Goal: Obtain resource: Obtain resource

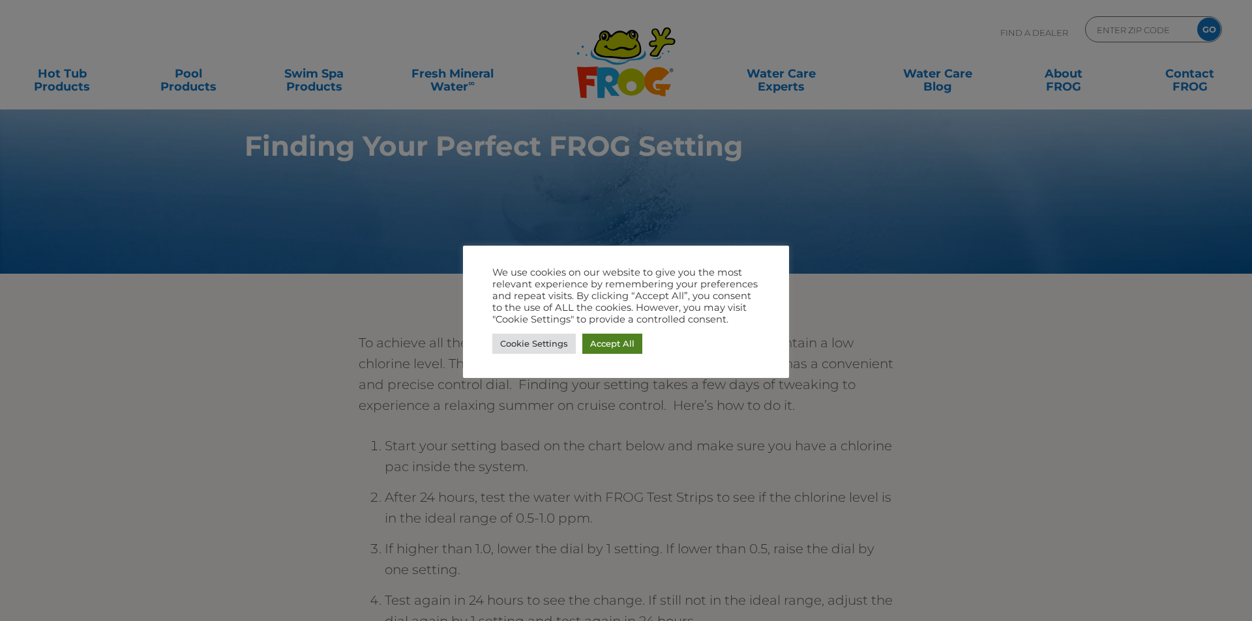
click at [626, 341] on link "Accept All" at bounding box center [612, 344] width 60 height 20
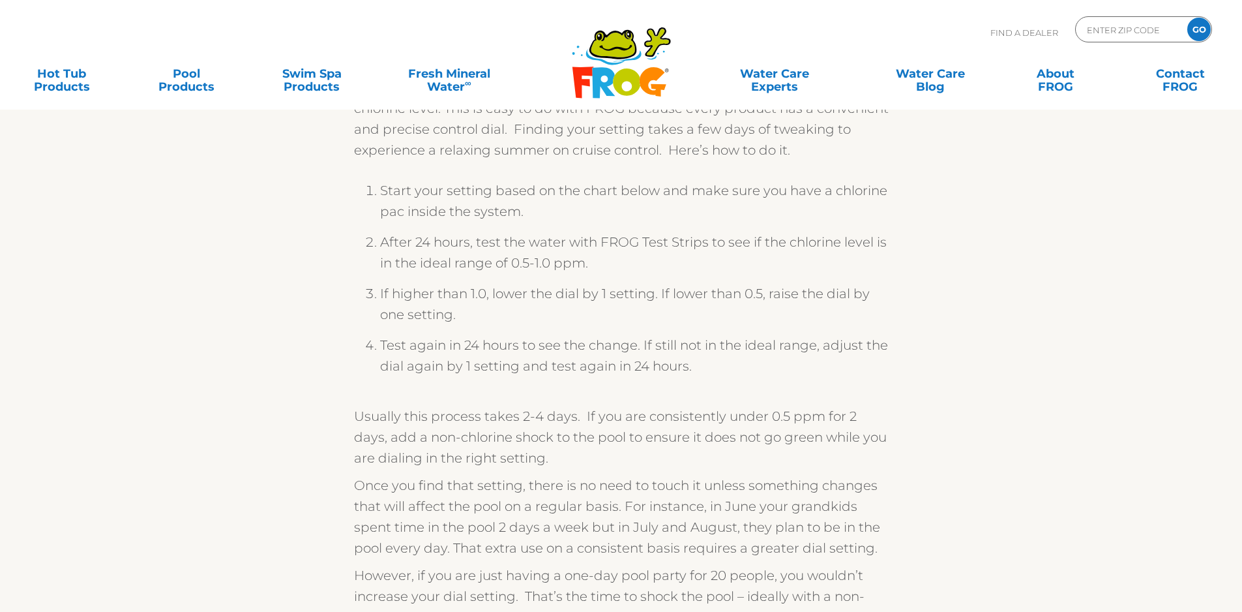
scroll to position [261, 0]
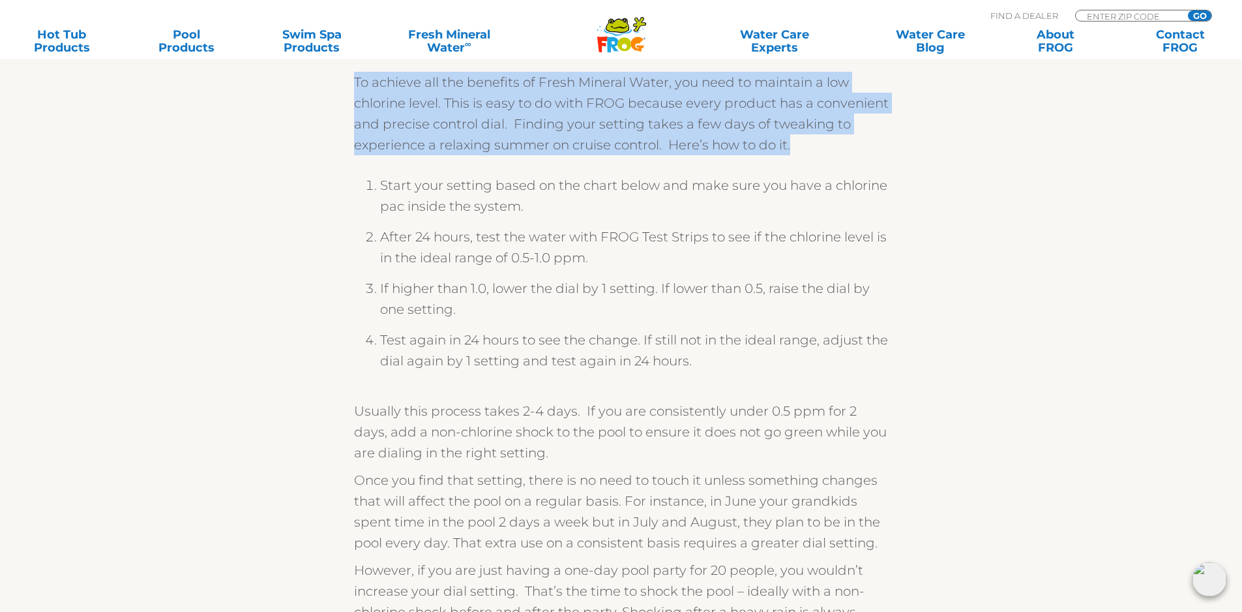
drag, startPoint x: 356, startPoint y: 90, endPoint x: 881, endPoint y: 144, distance: 527.7
click at [881, 144] on p "To achieve all the benefits of Fresh Mineral Water, you need to maintain a low …" at bounding box center [621, 113] width 535 height 83
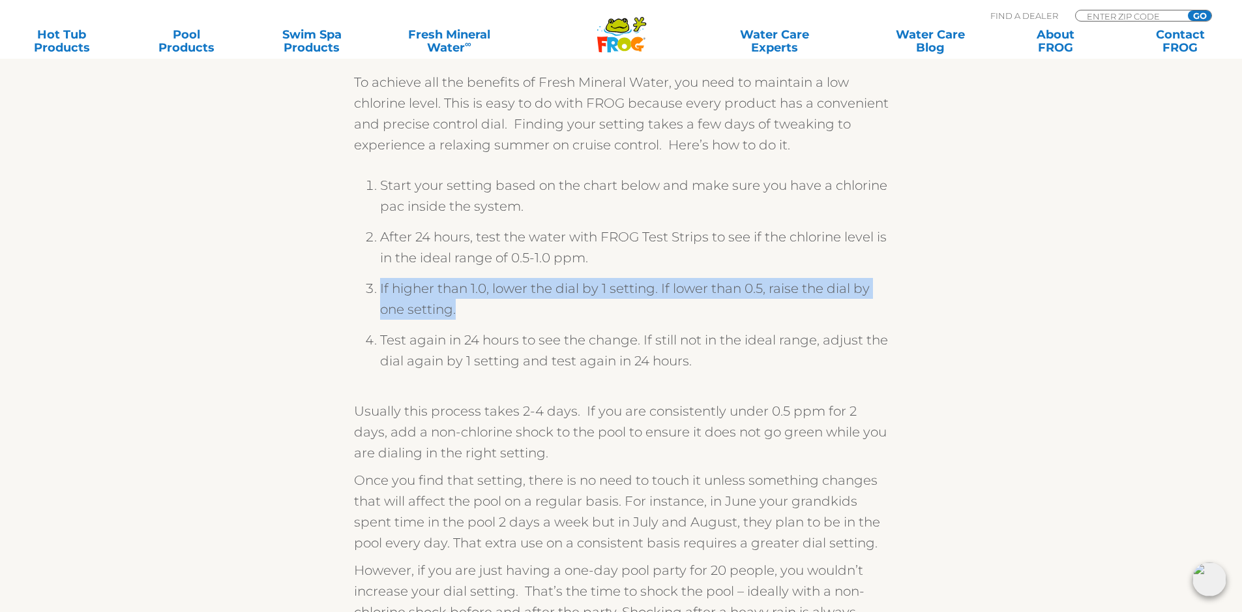
drag, startPoint x: 368, startPoint y: 284, endPoint x: 496, endPoint y: 303, distance: 129.9
click at [496, 303] on li "If higher than 1.0, lower the dial by 1 setting. If lower than 0.5, raise the d…" at bounding box center [634, 304] width 509 height 52
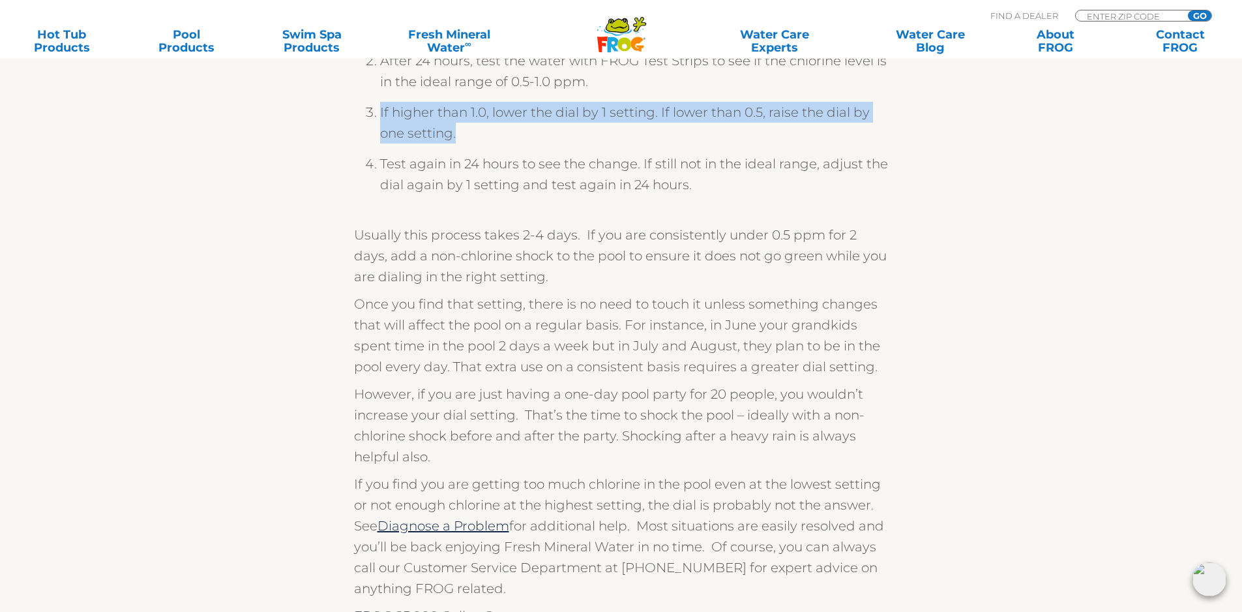
scroll to position [456, 0]
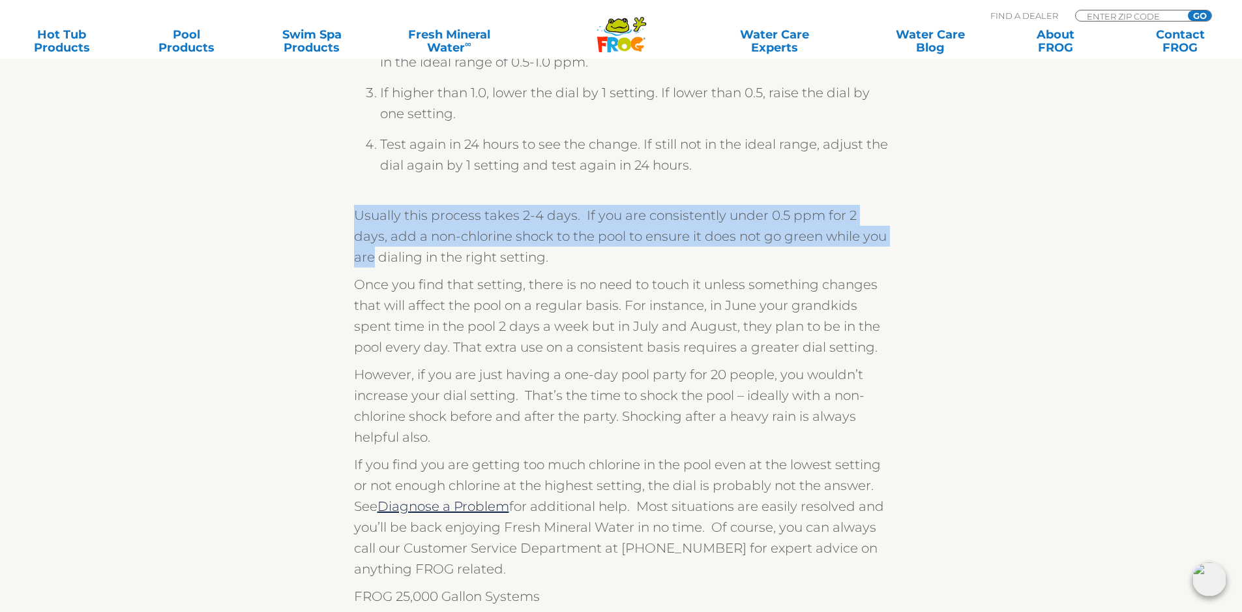
drag, startPoint x: 339, startPoint y: 206, endPoint x: 886, endPoint y: 235, distance: 547.2
click at [886, 235] on div "To achieve all the benefits of Fresh Mineral Water, you need to maintain a low …" at bounding box center [621, 260] width 802 height 800
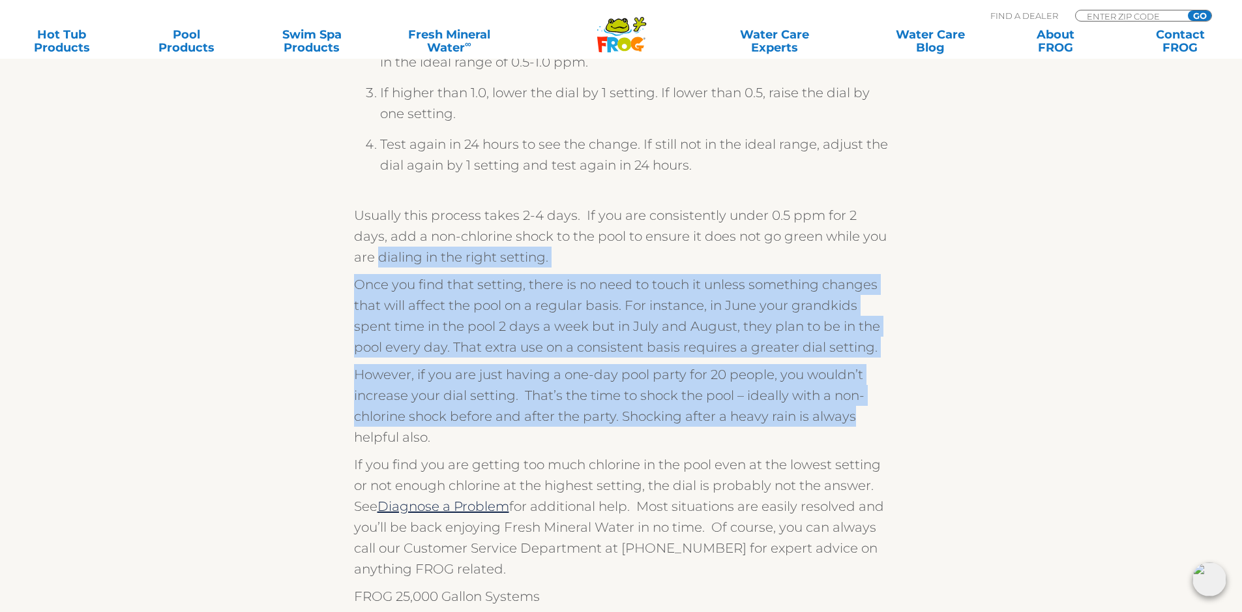
drag, startPoint x: 354, startPoint y: 262, endPoint x: 903, endPoint y: 416, distance: 570.3
click at [903, 416] on div "To achieve all the benefits of Fresh Mineral Water, you need to maintain a low …" at bounding box center [621, 260] width 802 height 800
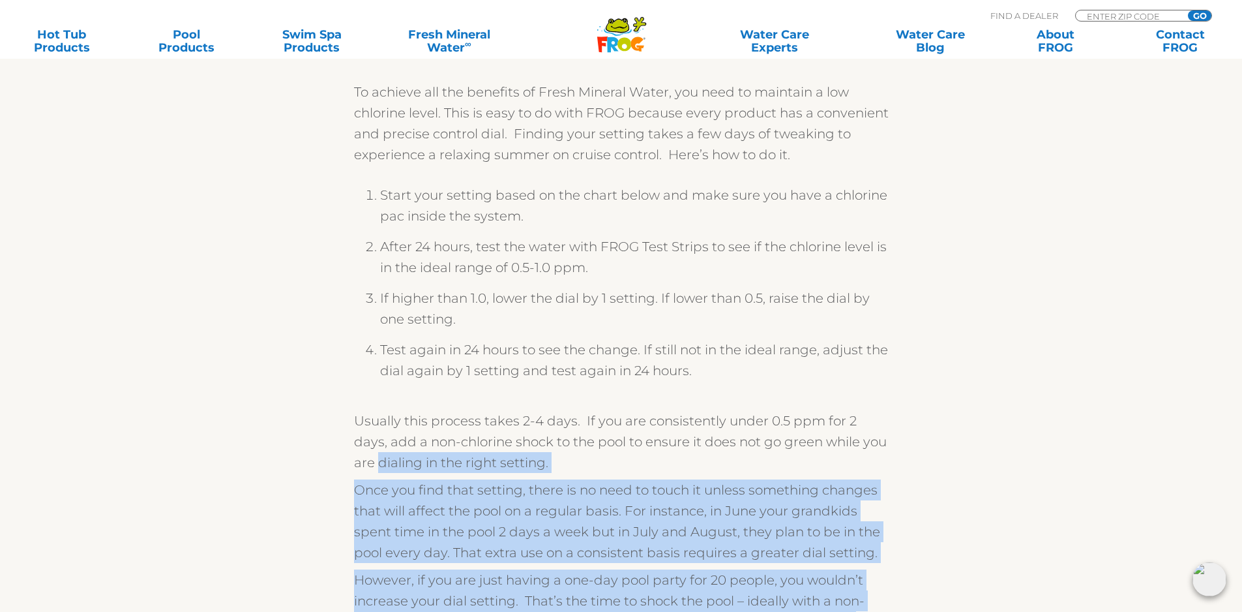
scroll to position [0, 0]
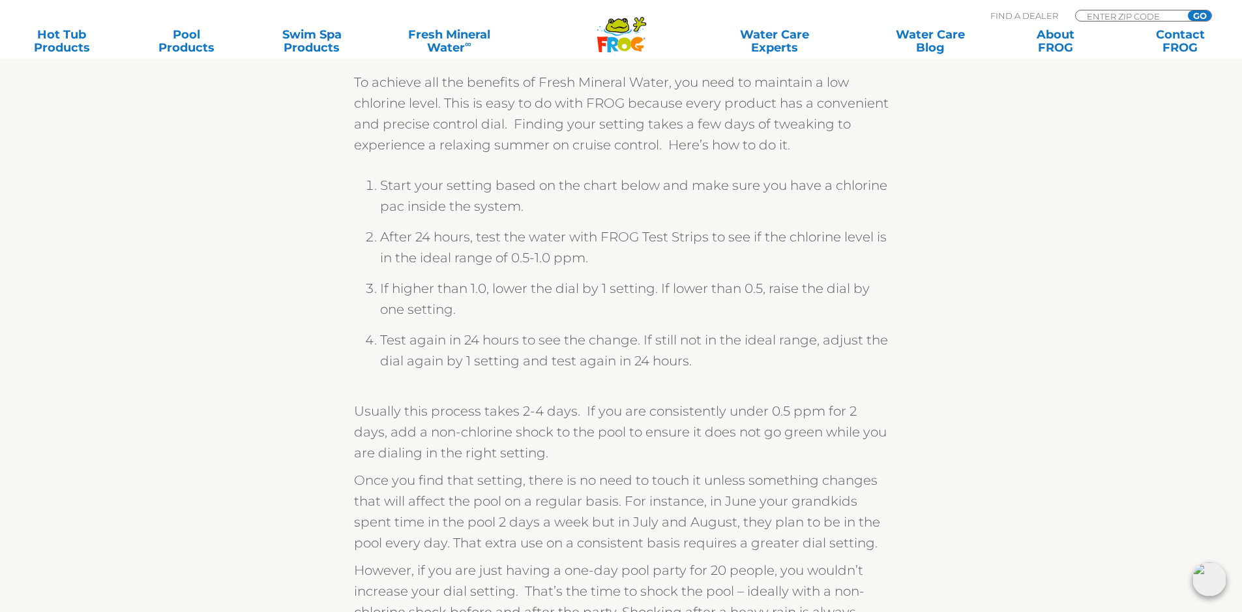
click at [588, 393] on ol "Start your setting based on the chart below and make sure you have a chlorine p…" at bounding box center [621, 278] width 535 height 232
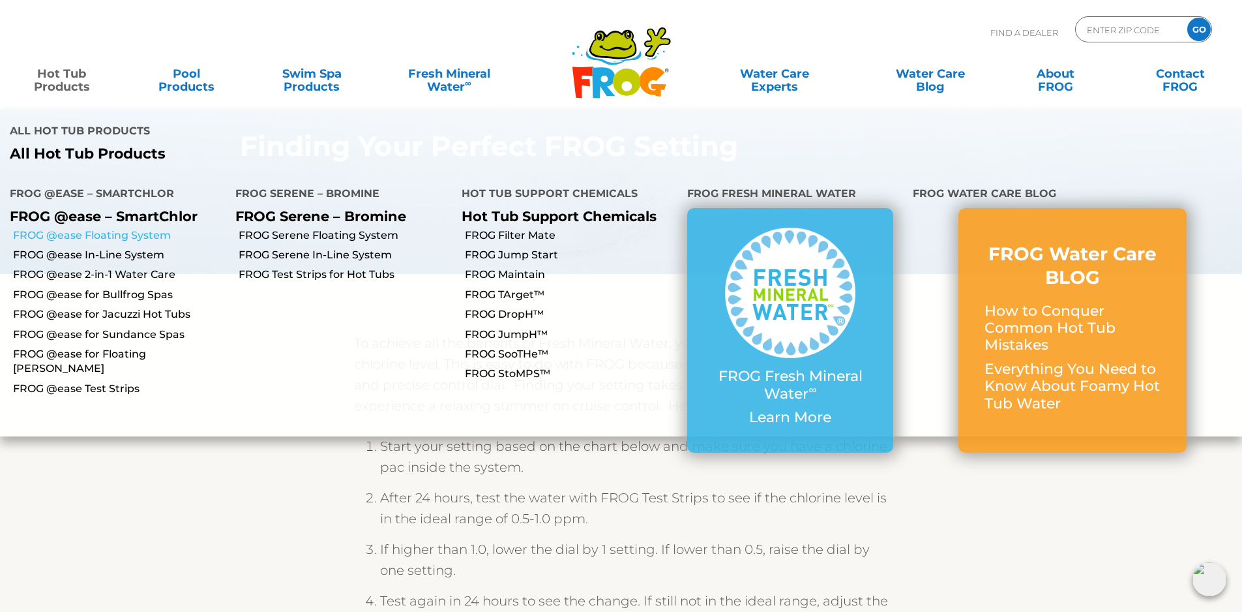
click at [131, 228] on link "FROG @ease Floating System" at bounding box center [119, 235] width 213 height 14
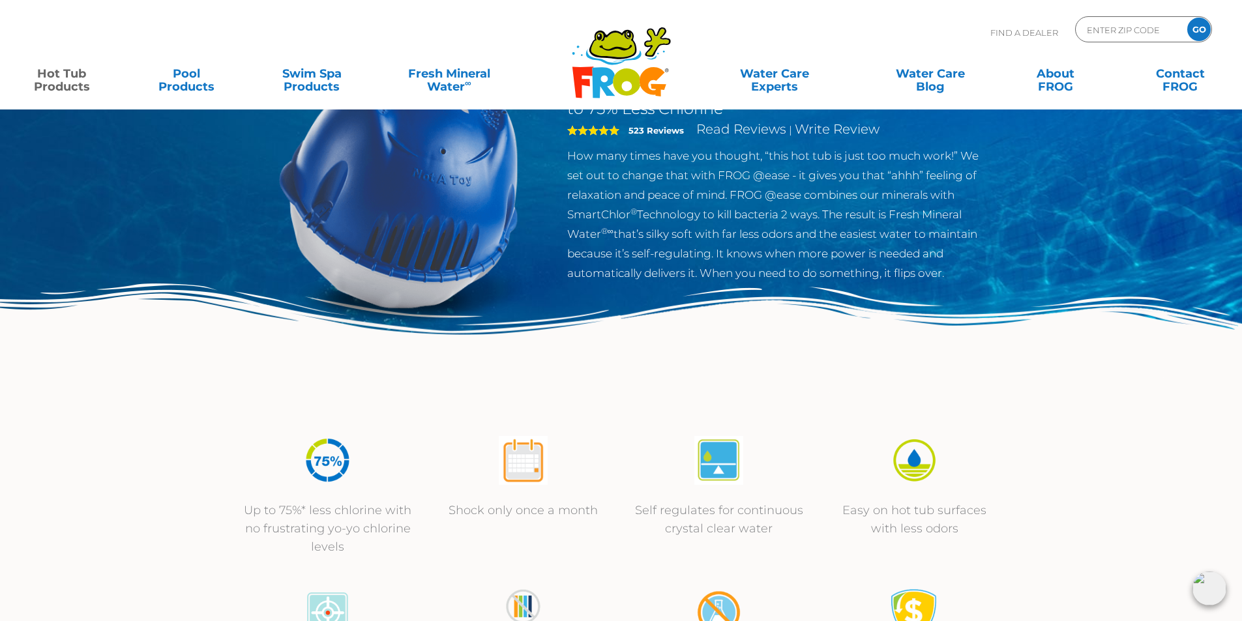
scroll to position [65, 0]
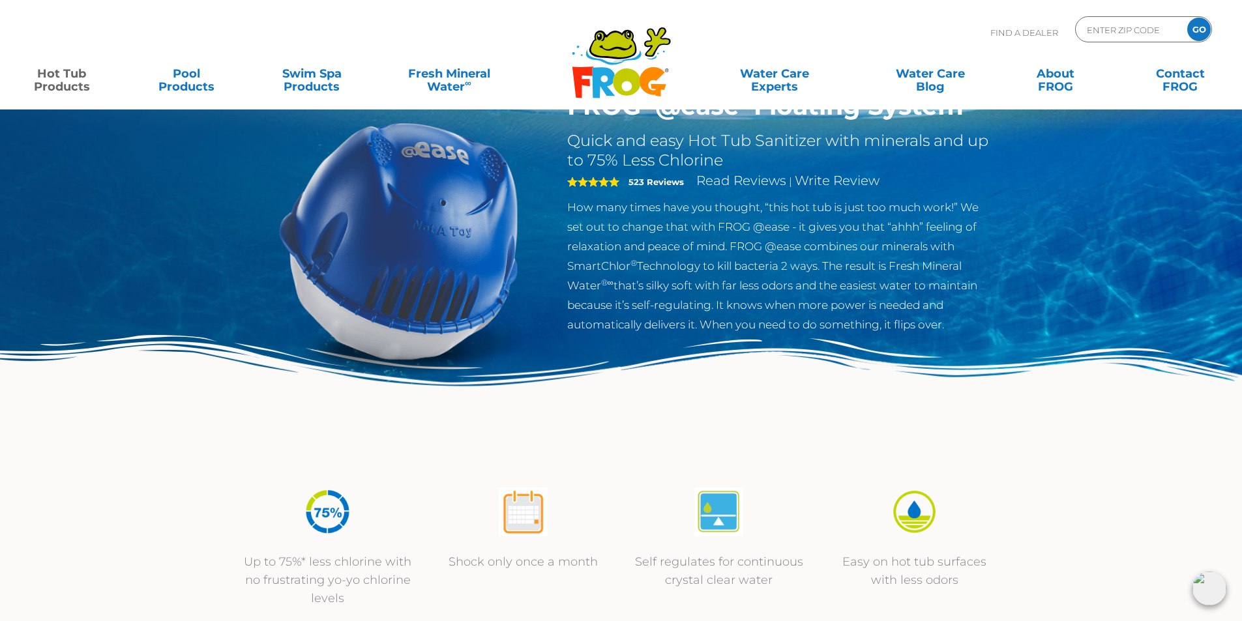
drag, startPoint x: 569, startPoint y: 202, endPoint x: 976, endPoint y: 333, distance: 427.7
click at [976, 333] on div "FROG ® @ease ® Floating System Quick and easy Hot Tub Sanitizer with minerals a…" at bounding box center [780, 216] width 445 height 250
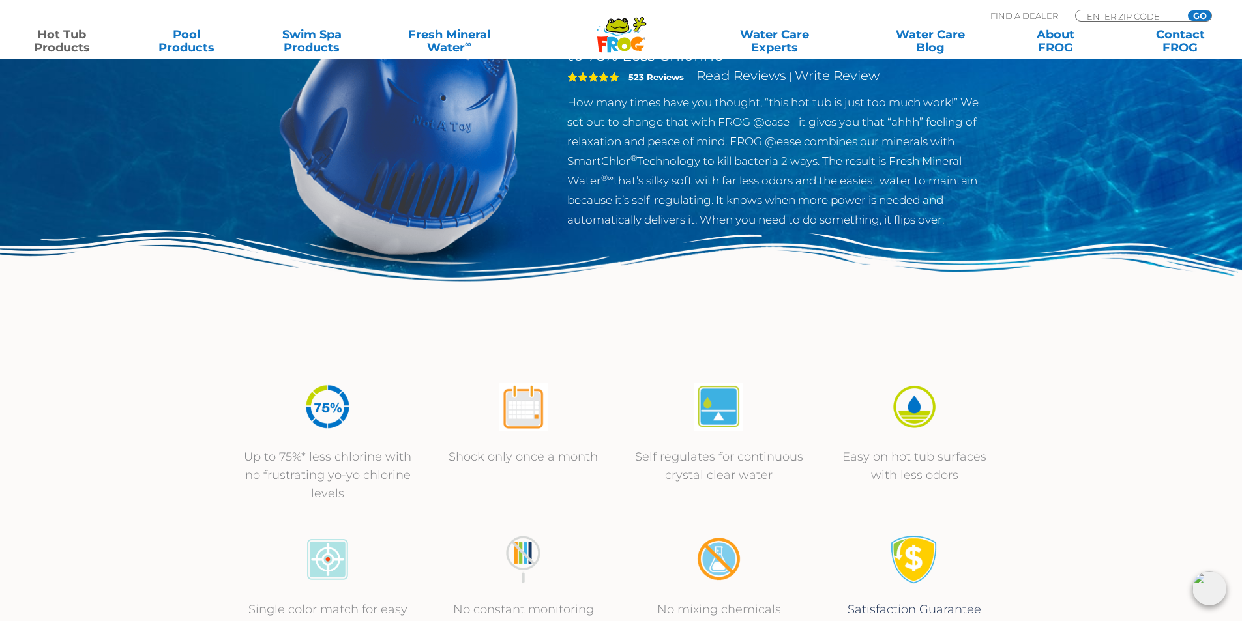
scroll to position [261, 0]
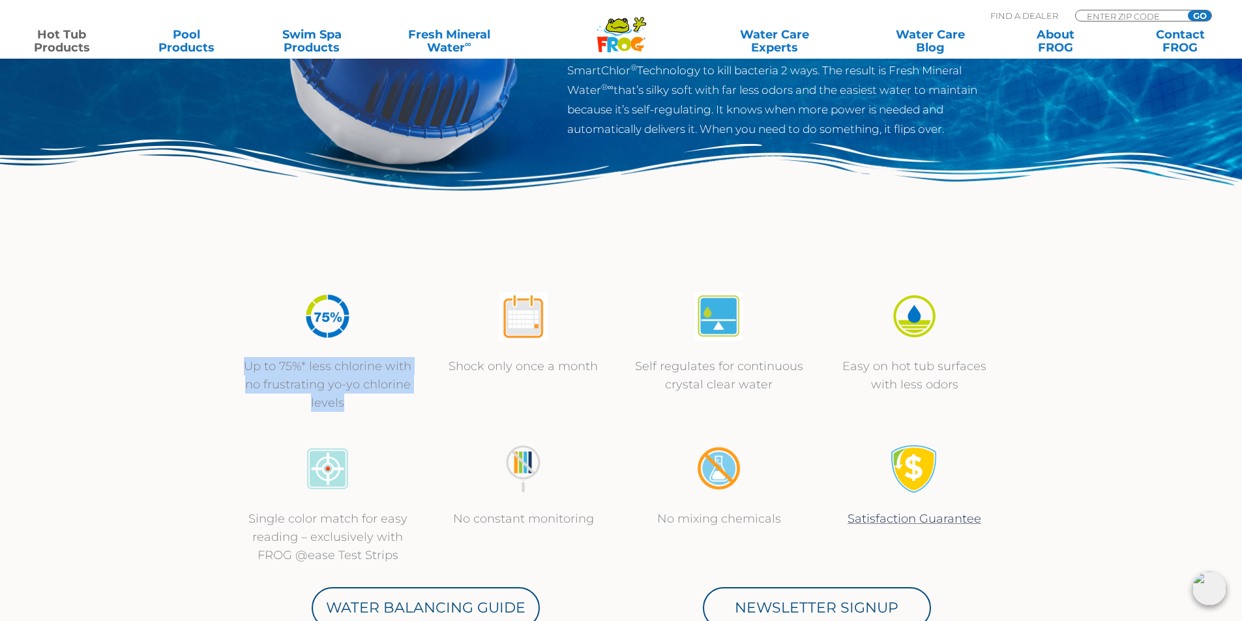
drag, startPoint x: 239, startPoint y: 369, endPoint x: 423, endPoint y: 399, distance: 187.0
click at [423, 399] on div "Up to 75%* less chlorine with no frustrating yo-yo chlorine levels" at bounding box center [328, 352] width 196 height 120
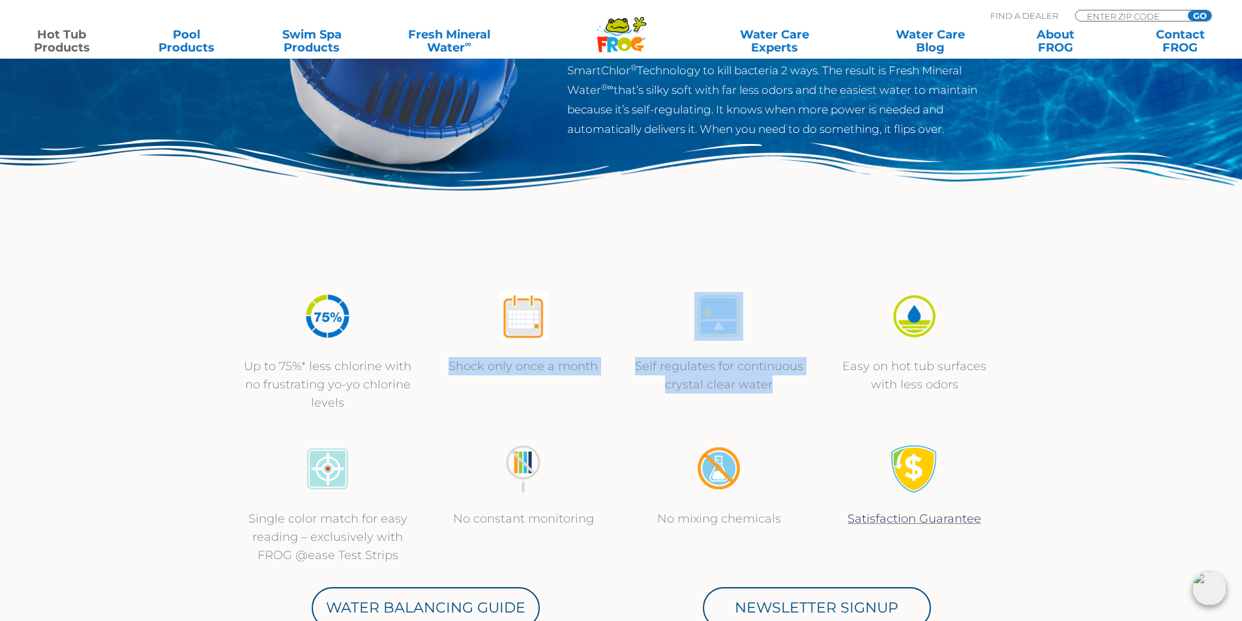
drag, startPoint x: 446, startPoint y: 367, endPoint x: 810, endPoint y: 396, distance: 365.0
click at [810, 396] on div "Up to 75%* less chlorine with no frustrating yo-yo chlorine levels Shock only o…" at bounding box center [621, 352] width 783 height 153
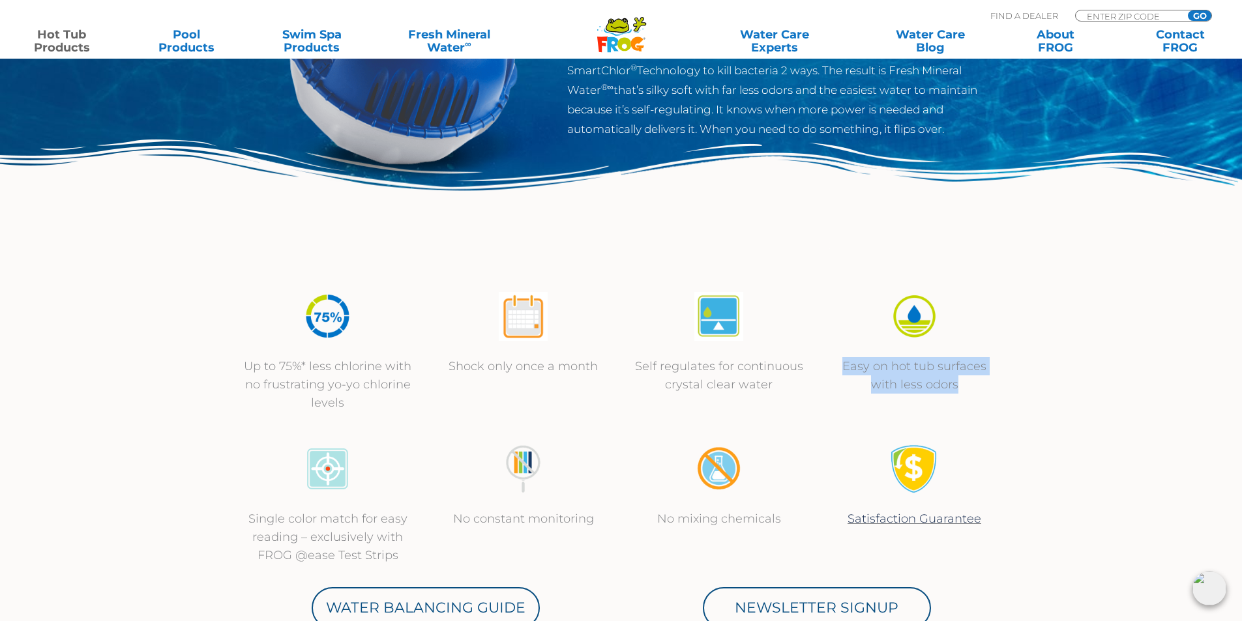
drag, startPoint x: 842, startPoint y: 366, endPoint x: 1039, endPoint y: 404, distance: 200.7
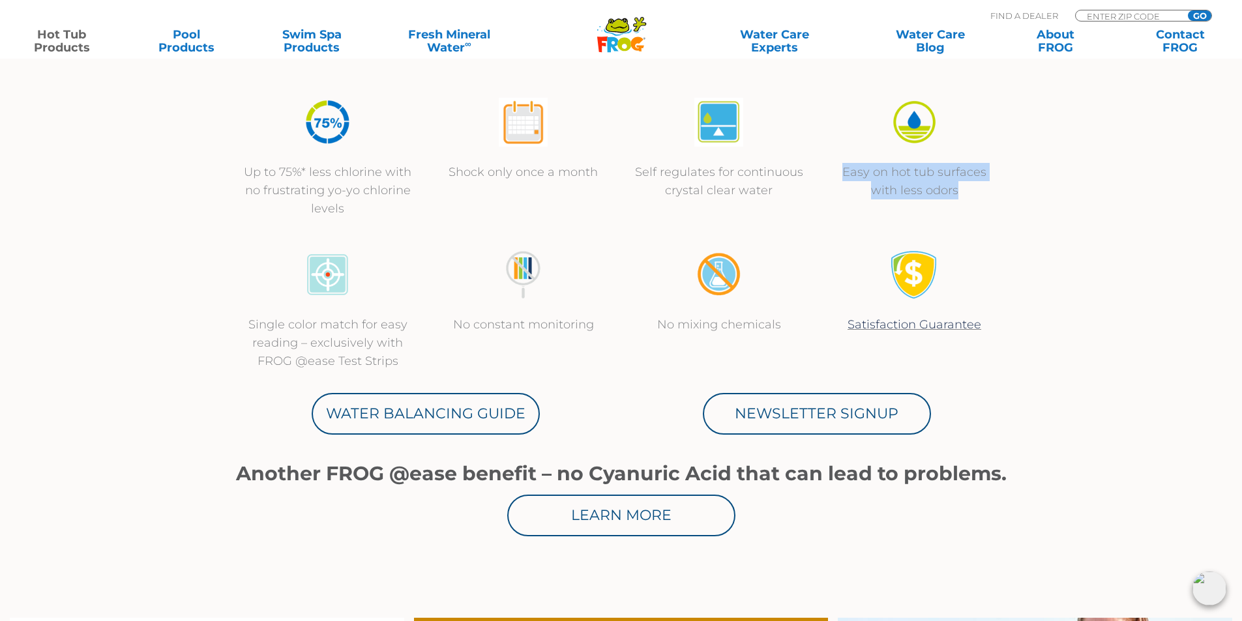
scroll to position [456, 0]
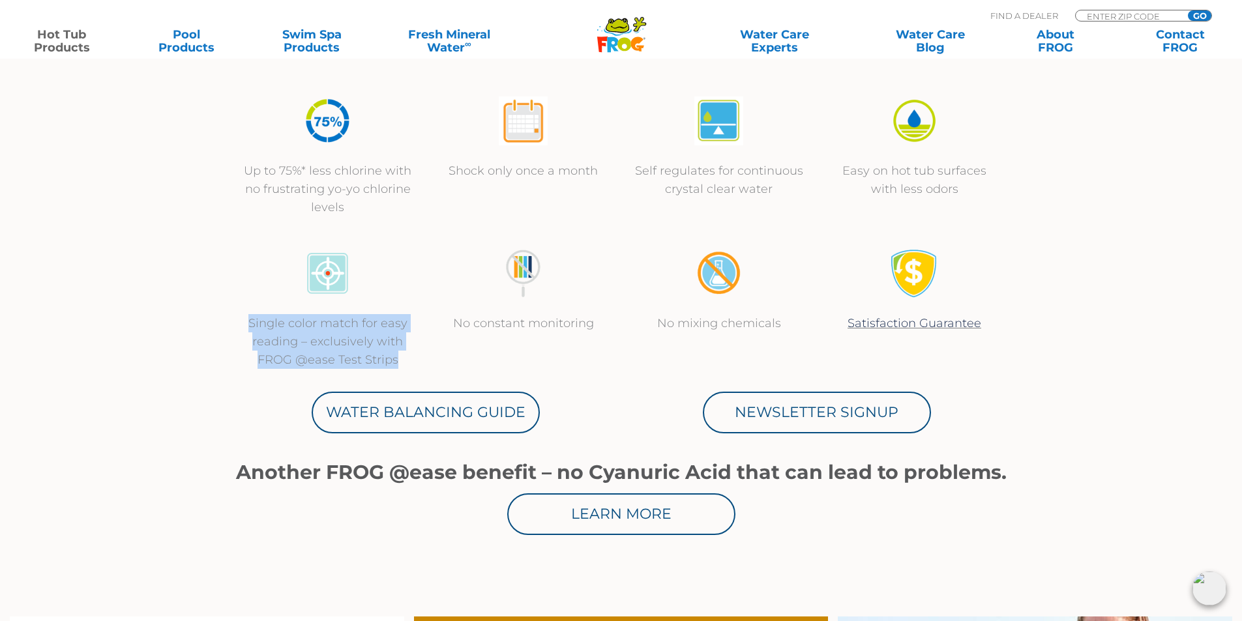
drag, startPoint x: 290, startPoint y: 331, endPoint x: 426, endPoint y: 365, distance: 141.2
click at [426, 365] on div "Single color match for easy reading – exclusively with FROG @ease Test Strips N…" at bounding box center [621, 309] width 783 height 153
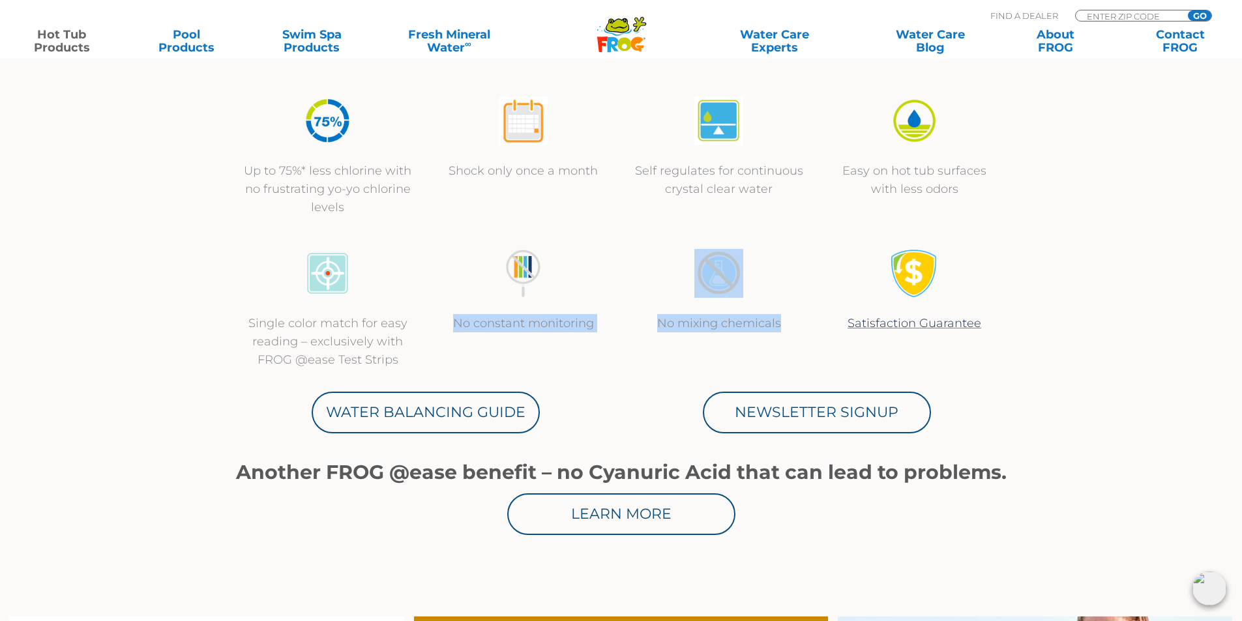
drag, startPoint x: 448, startPoint y: 318, endPoint x: 839, endPoint y: 324, distance: 391.3
click at [803, 340] on div "Single color match for easy reading – exclusively with FROG @ease Test Strips N…" at bounding box center [621, 309] width 783 height 153
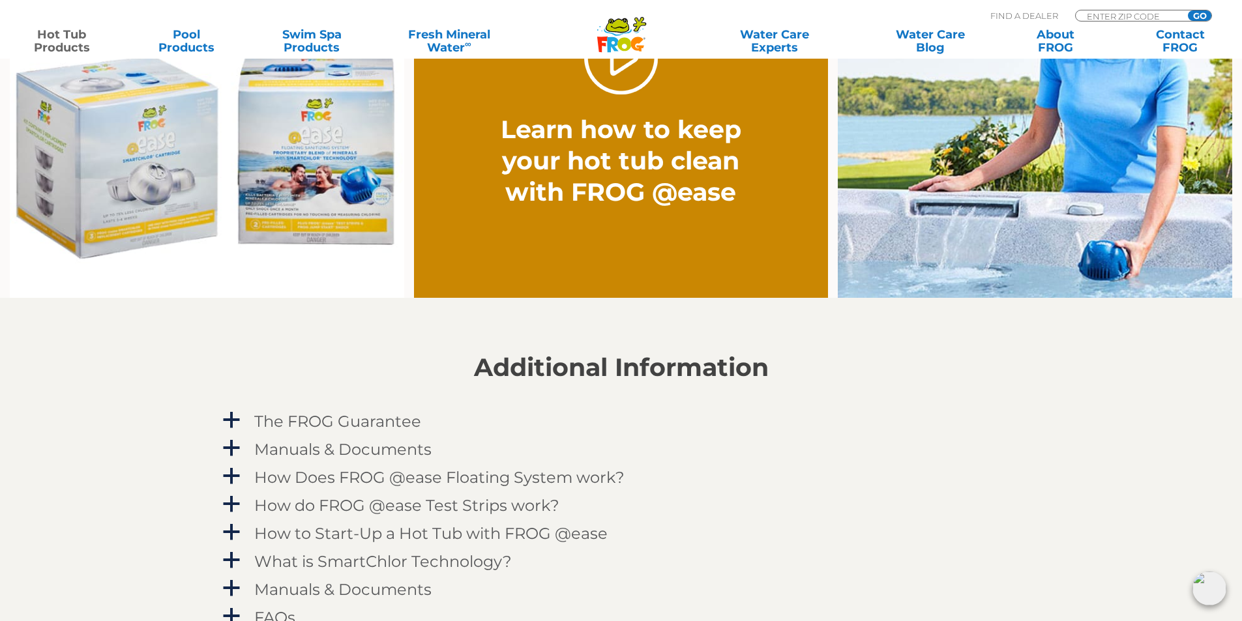
scroll to position [1304, 0]
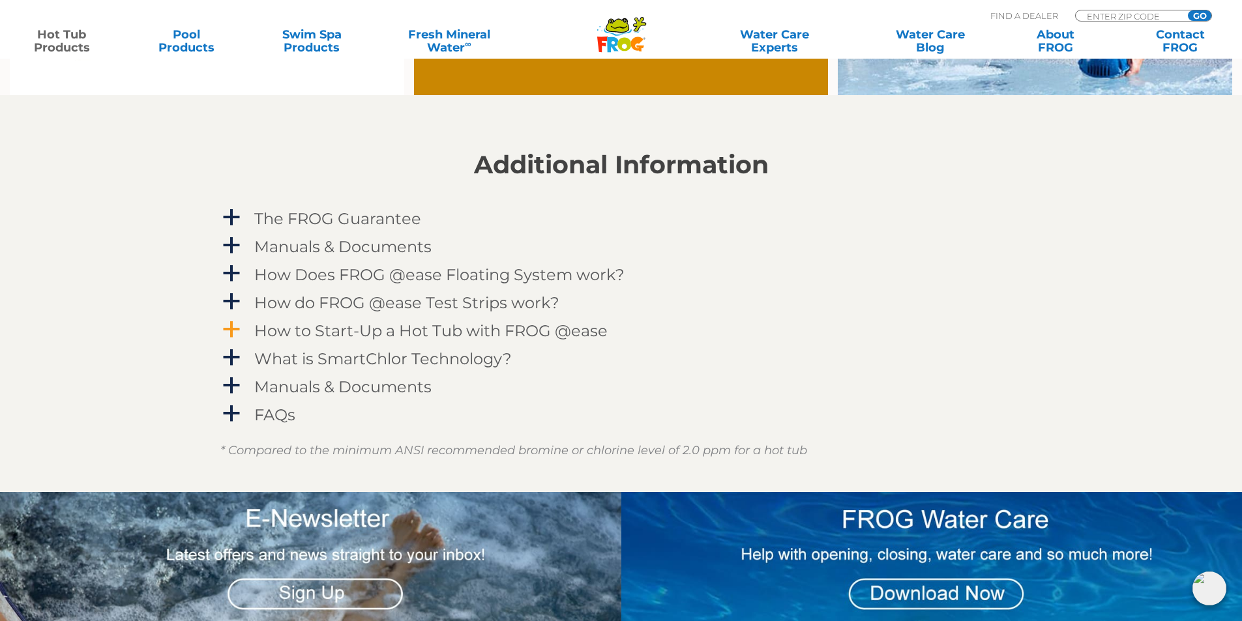
click at [226, 328] on span "a" at bounding box center [232, 330] width 20 height 20
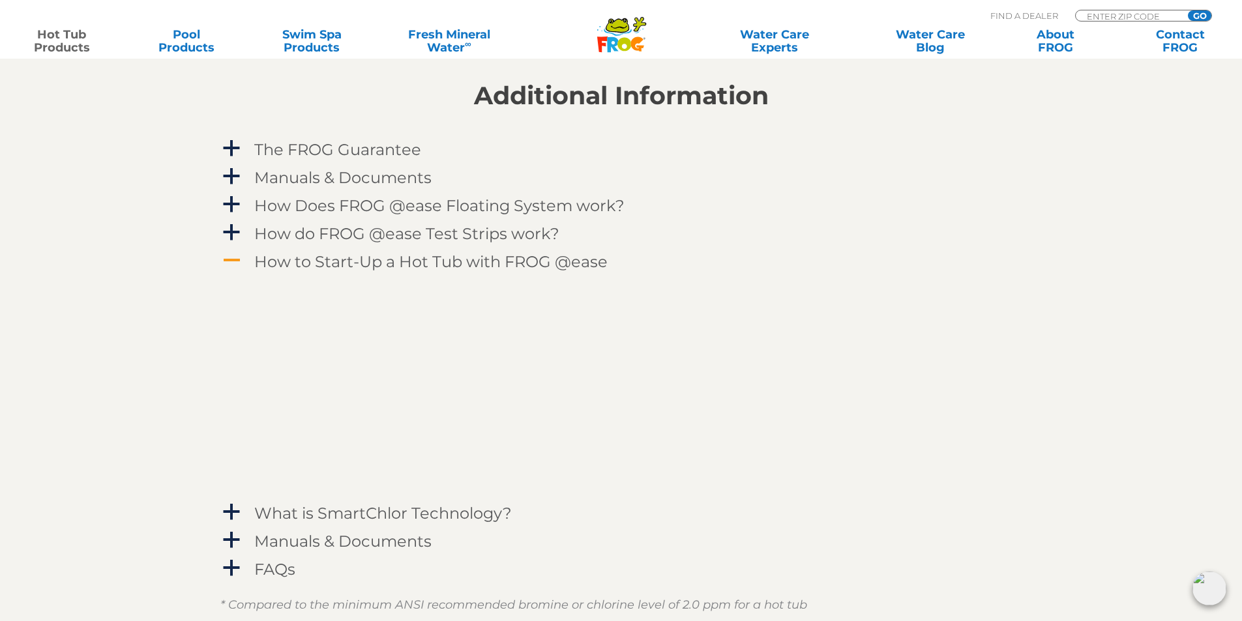
scroll to position [1369, 0]
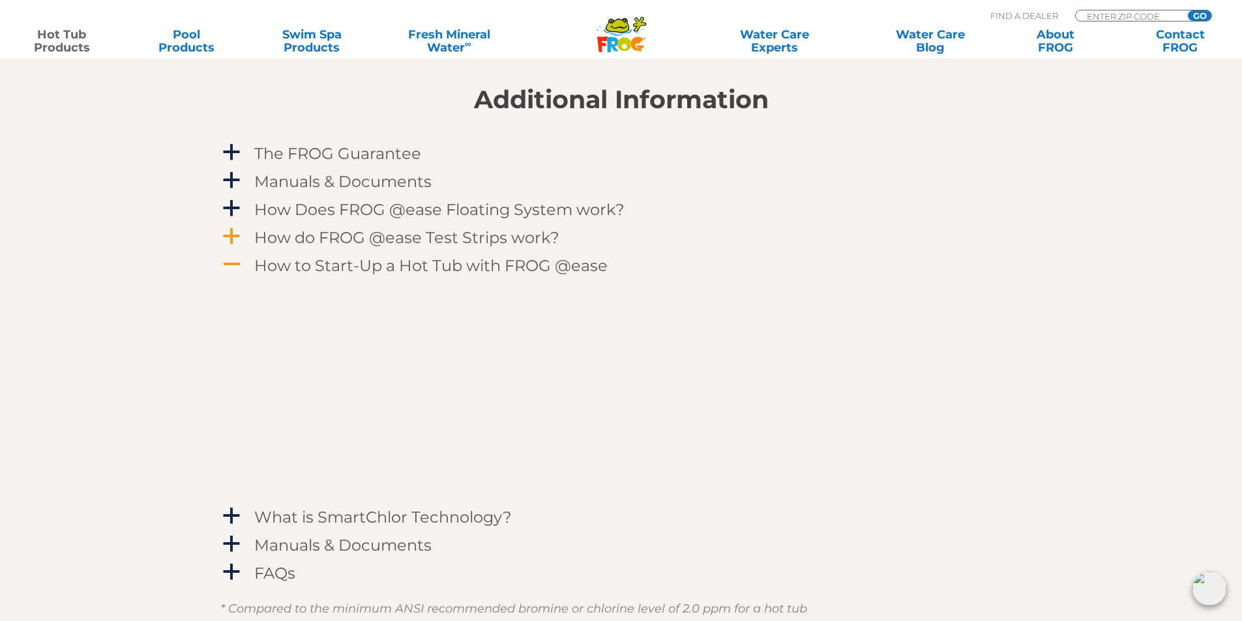
click at [233, 232] on span "a" at bounding box center [232, 237] width 20 height 20
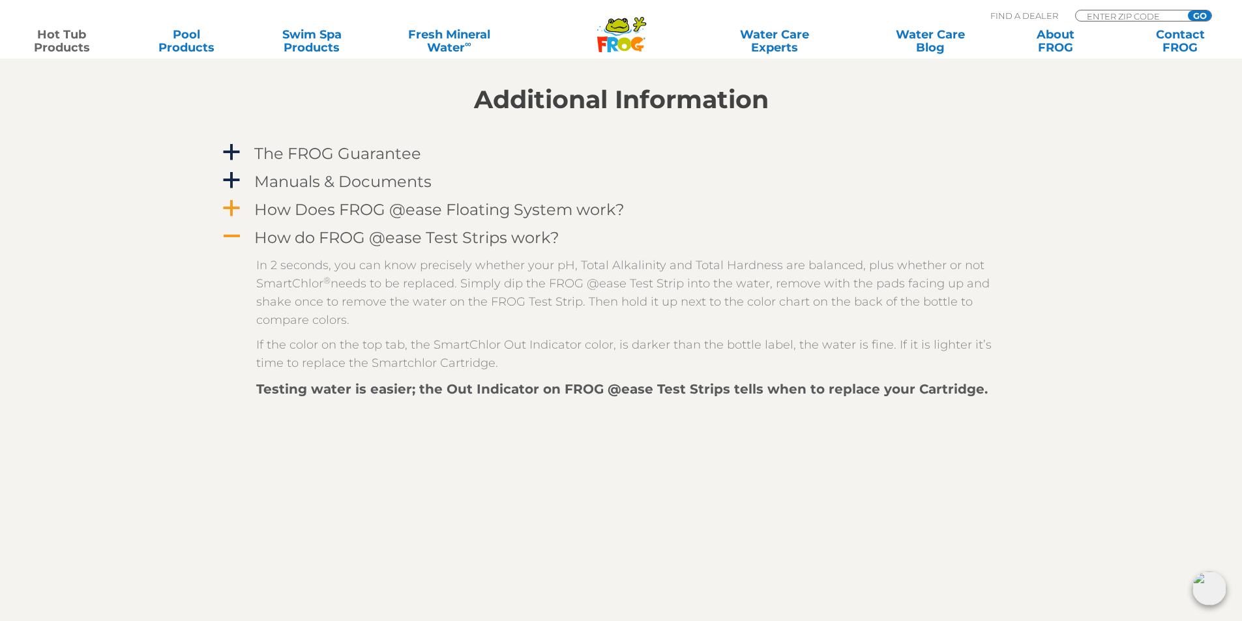
click at [226, 205] on span "a" at bounding box center [232, 209] width 20 height 20
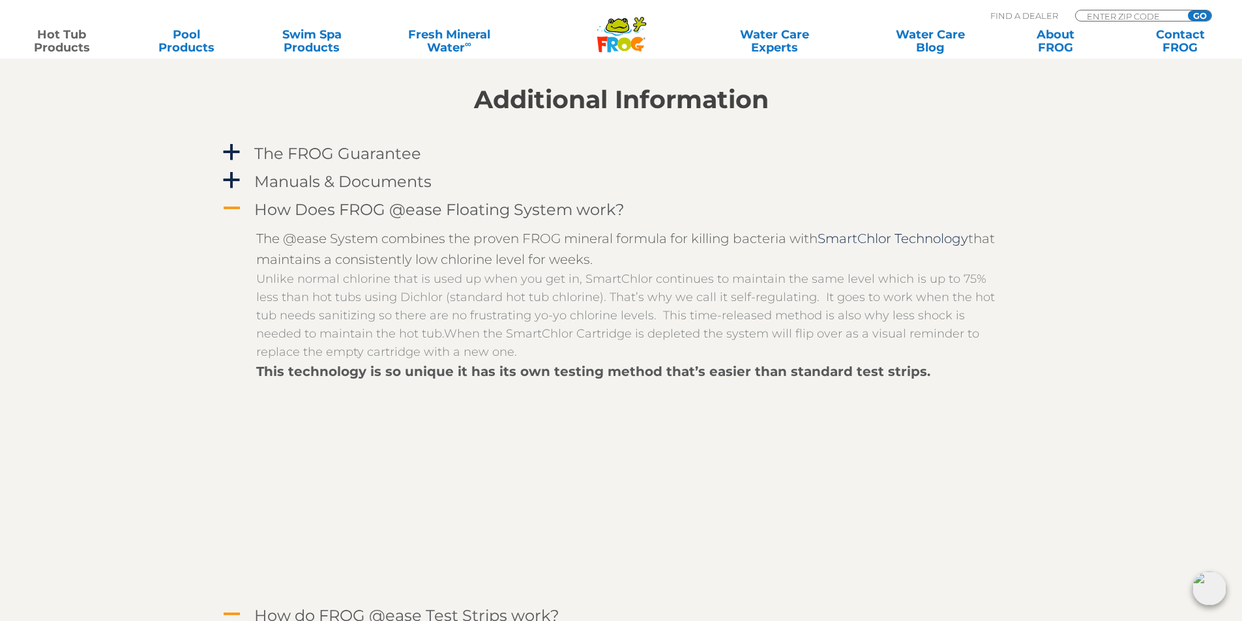
click at [224, 176] on span "a" at bounding box center [232, 181] width 20 height 20
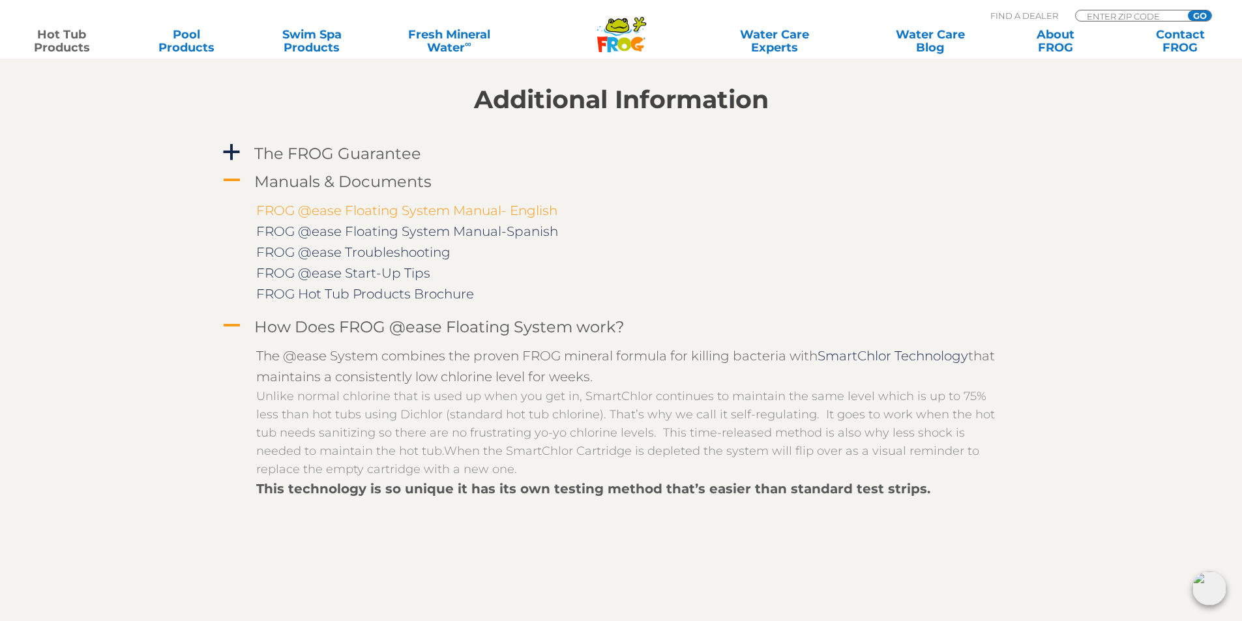
click at [340, 210] on link "FROG @ease Floating System Manual- English" at bounding box center [406, 211] width 301 height 16
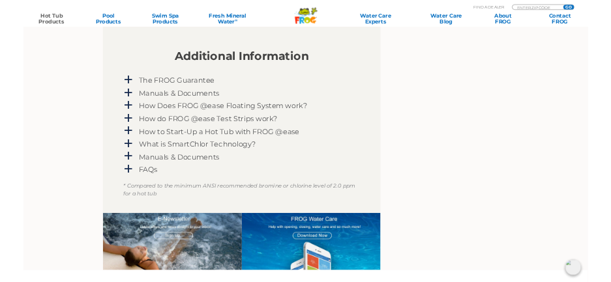
scroll to position [1195, 0]
